Goal: Task Accomplishment & Management: Manage account settings

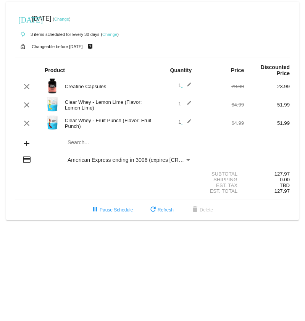
click at [103, 139] on div "Search..." at bounding box center [130, 140] width 124 height 15
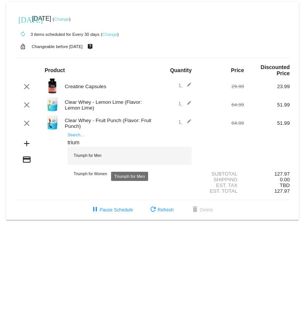
type input "trium"
click at [104, 153] on div "Triumph for Men" at bounding box center [130, 156] width 124 height 18
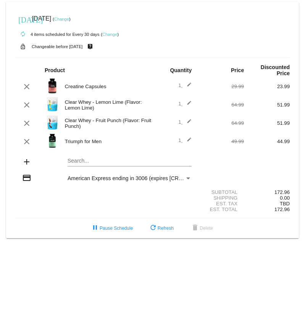
click at [69, 19] on link "Change" at bounding box center [61, 19] width 15 height 5
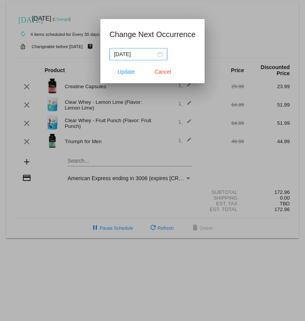
click at [156, 53] on div "[DATE]" at bounding box center [138, 54] width 49 height 8
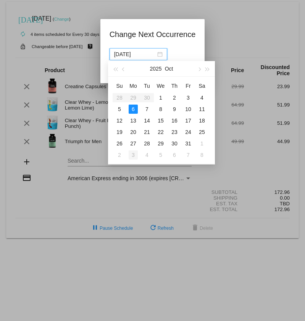
click at [136, 157] on div "3" at bounding box center [133, 154] width 9 height 9
type input "[DATE]"
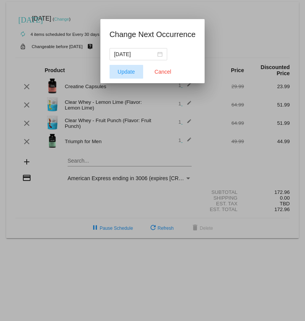
click at [128, 67] on button "Update" at bounding box center [127, 72] width 34 height 14
